Goal: Task Accomplishment & Management: Manage account settings

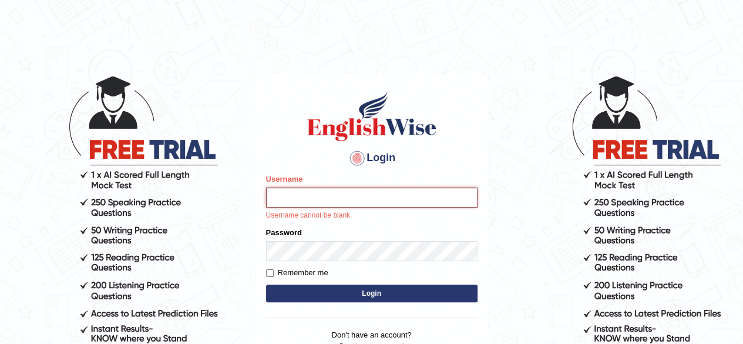
type input "[PERSON_NAME]"
click at [367, 293] on div "Login Please fix the following errors: Username Debnath Username cannot be blan…" at bounding box center [371, 227] width 231 height 307
